Goal: Task Accomplishment & Management: Manage account settings

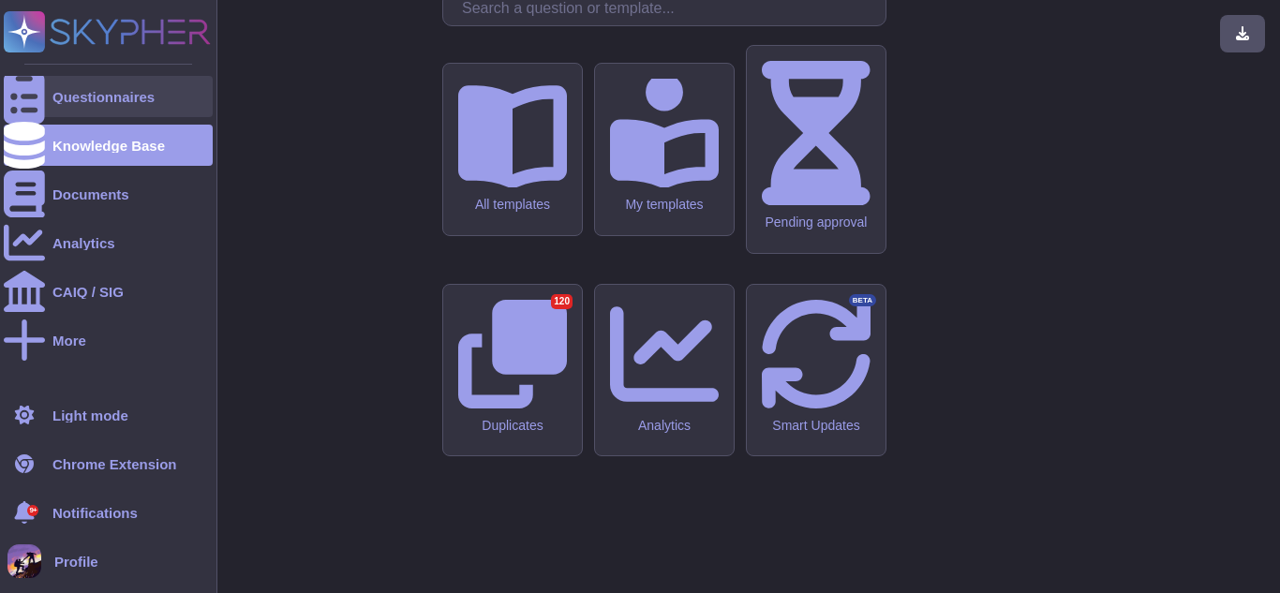
click at [63, 101] on div "Questionnaires" at bounding box center [103, 97] width 102 height 14
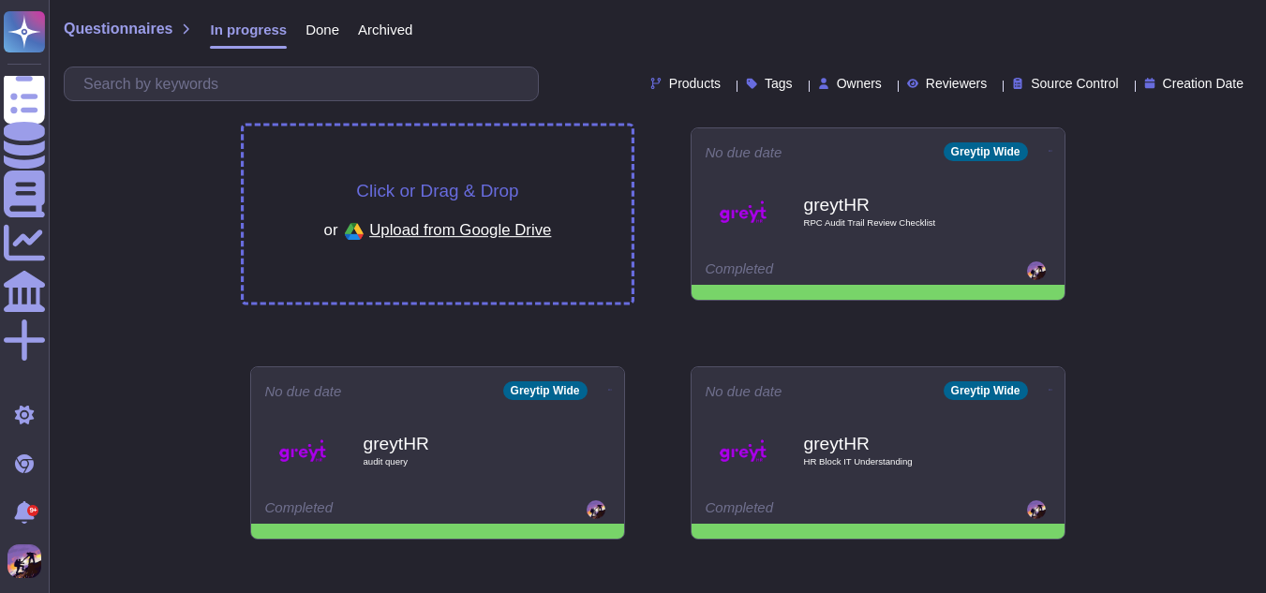
click at [395, 167] on div "Click or Drag & Drop or Upload from Google Drive" at bounding box center [438, 214] width 388 height 176
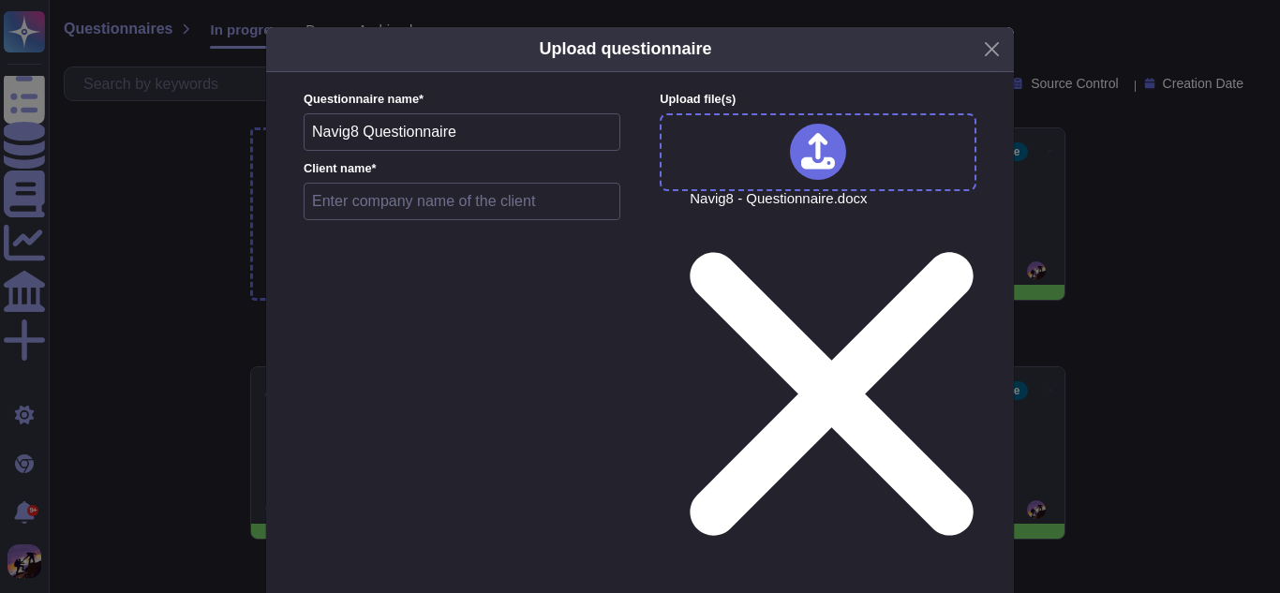
click at [388, 214] on input "text" at bounding box center [462, 201] width 317 height 37
type input "m"
type input "nexdigm"
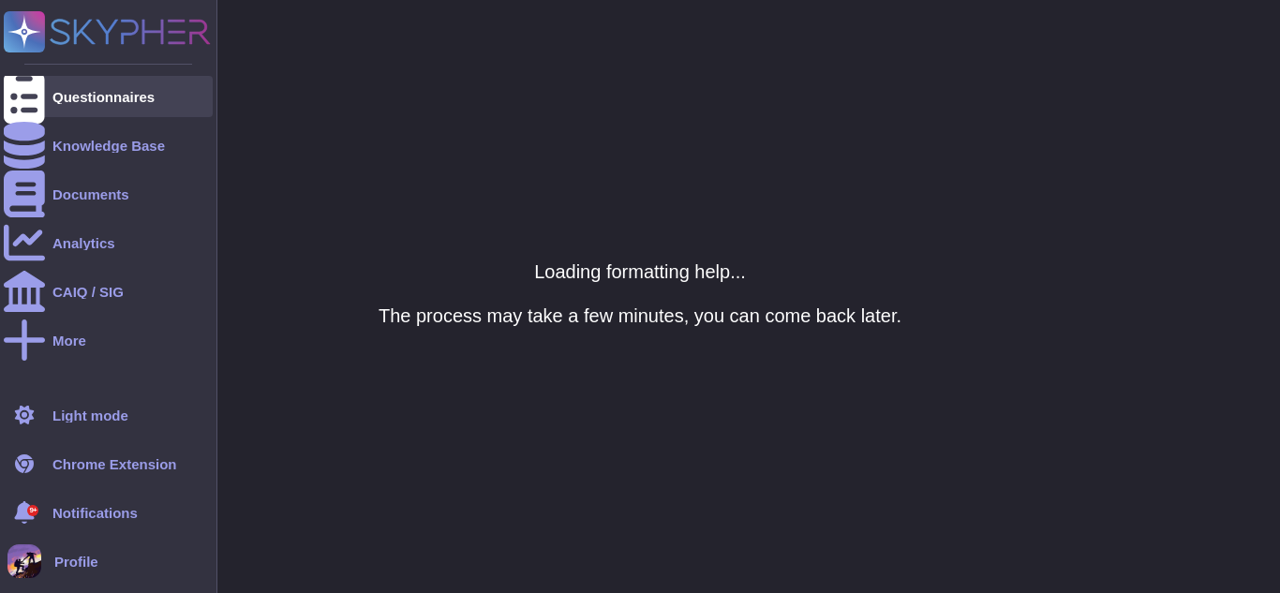
click at [25, 113] on div at bounding box center [24, 96] width 41 height 41
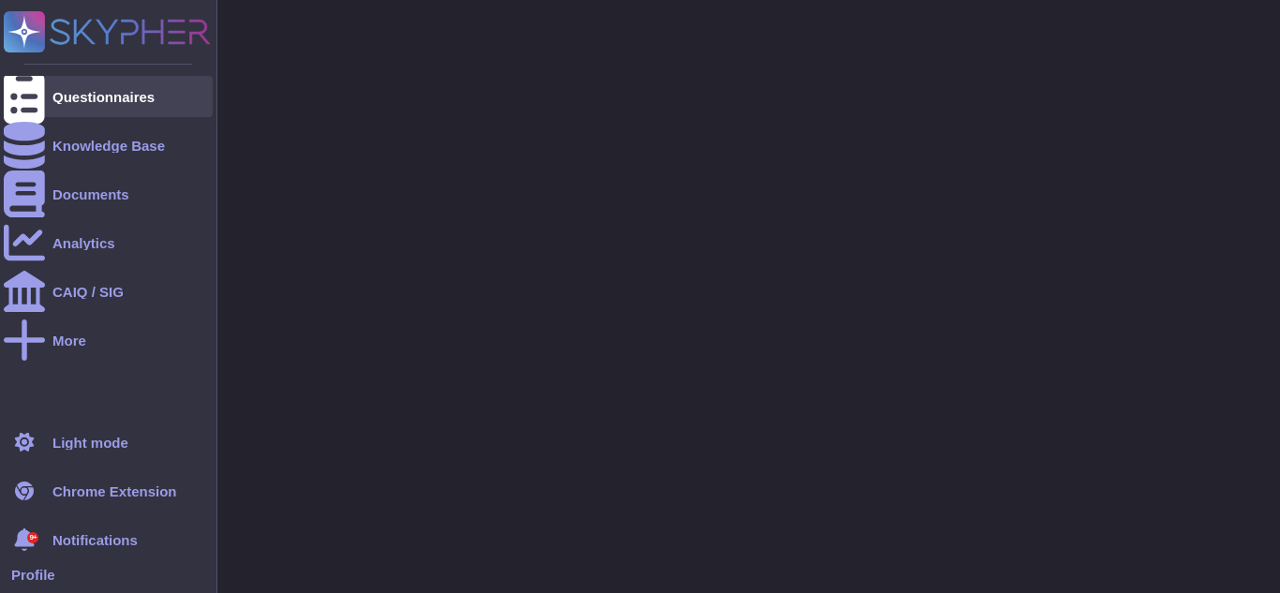
click at [25, 113] on div at bounding box center [24, 96] width 41 height 41
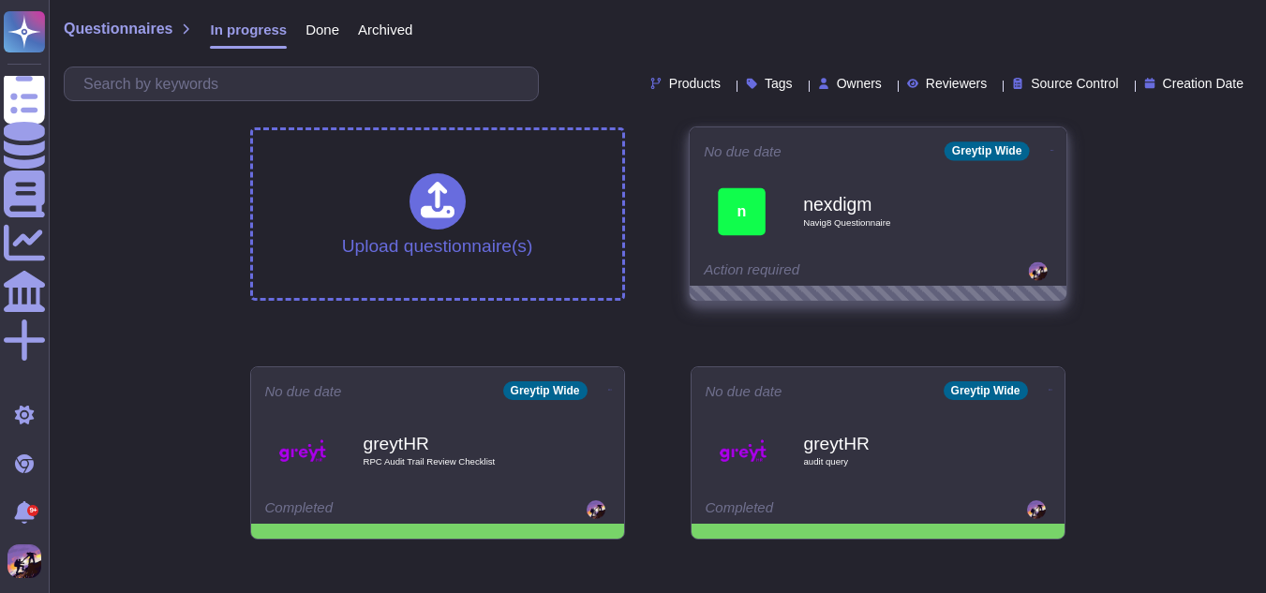
click at [1049, 148] on icon at bounding box center [1051, 150] width 4 height 5
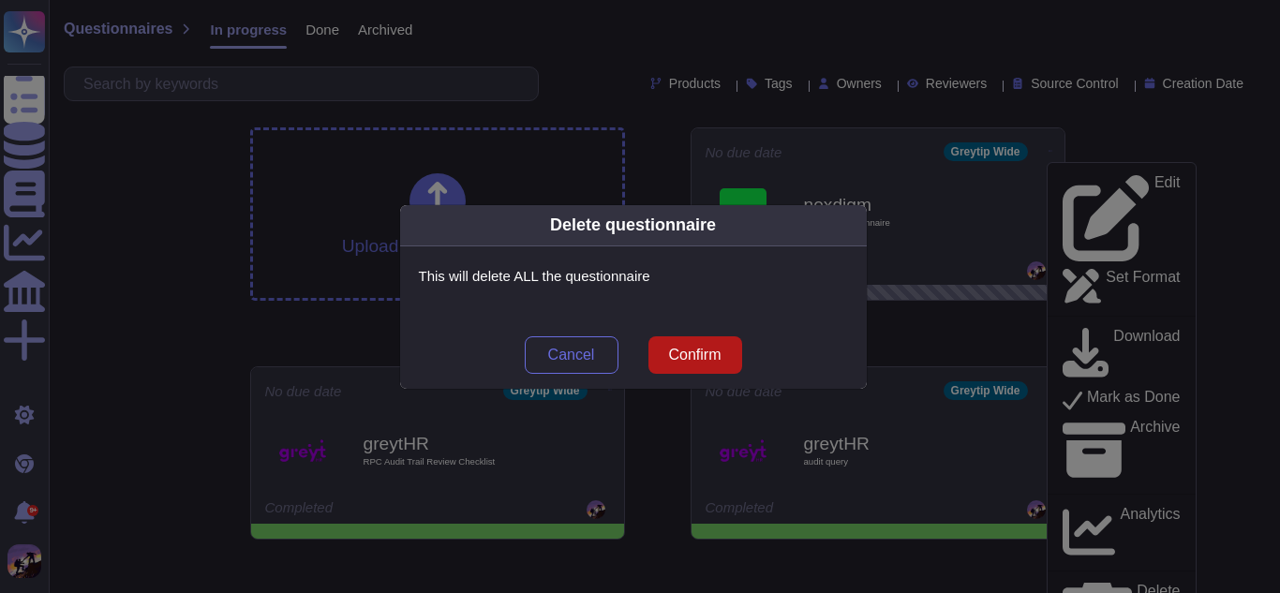
click at [707, 348] on span "Confirm" at bounding box center [694, 355] width 52 height 15
